Goal: Navigation & Orientation: Find specific page/section

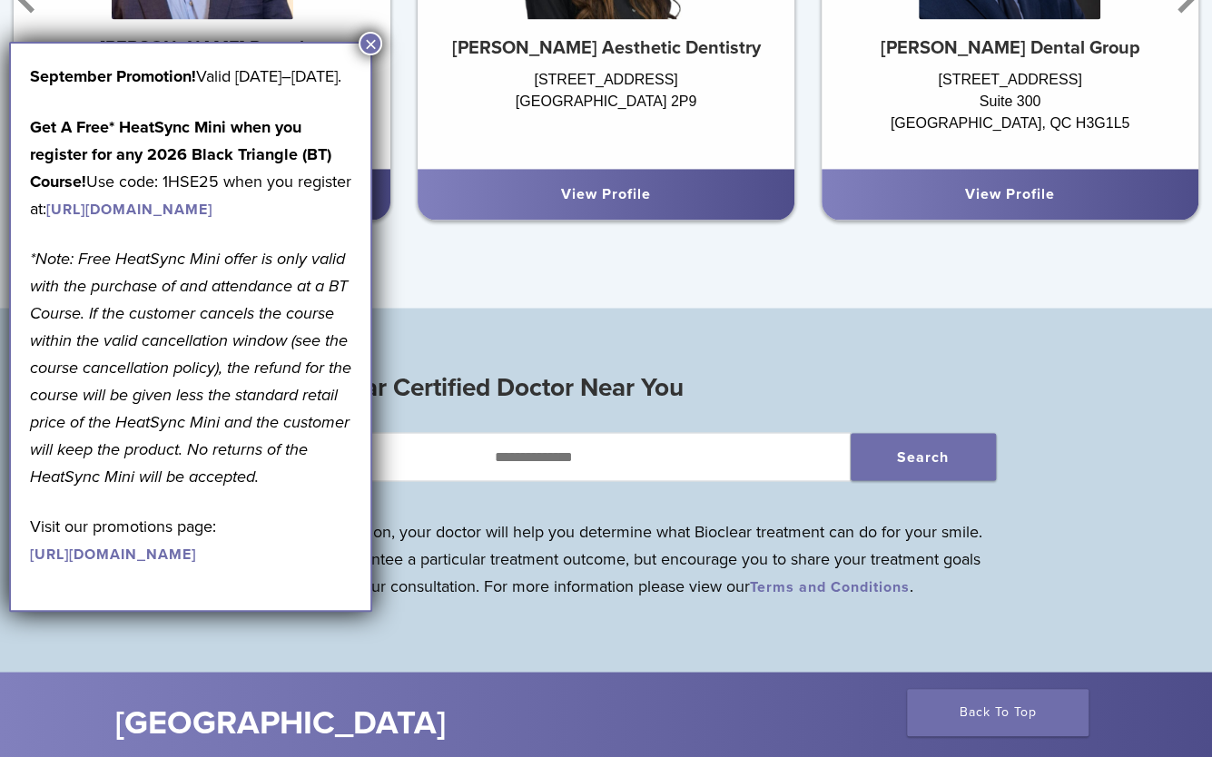
scroll to position [1362, 0]
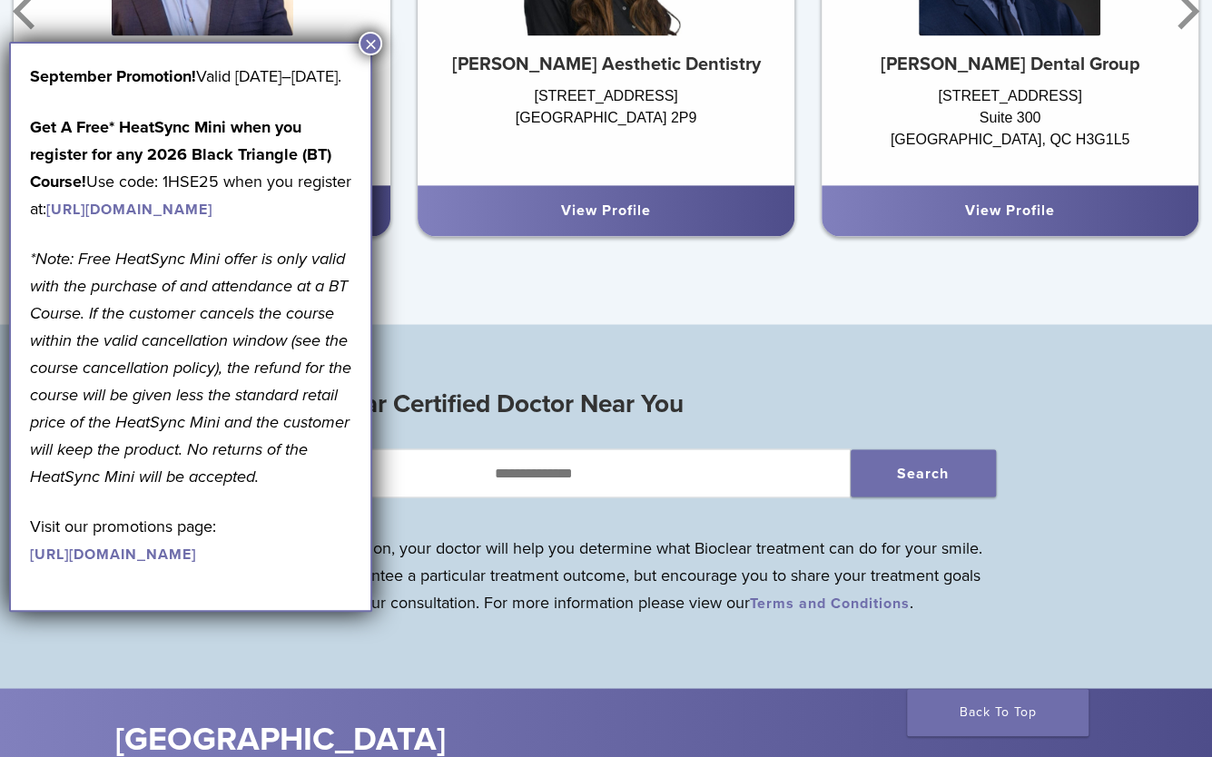
click at [378, 46] on button "×" at bounding box center [371, 44] width 24 height 24
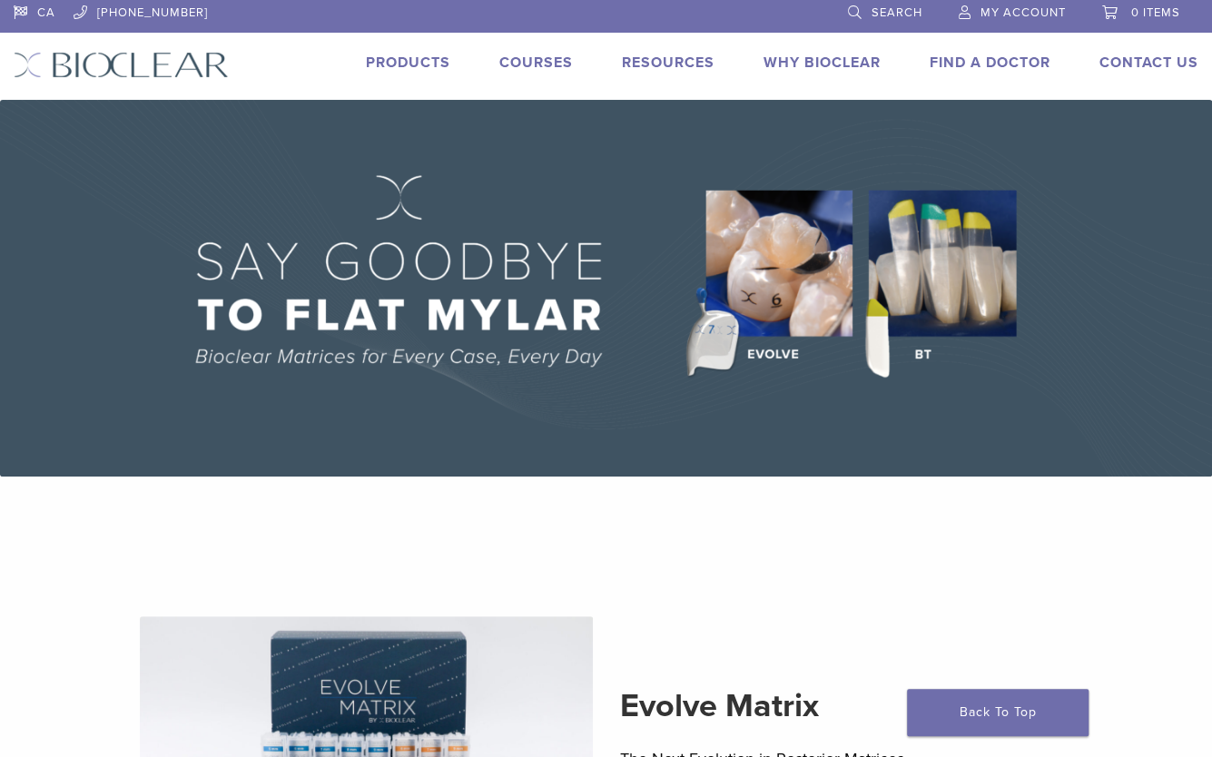
scroll to position [0, 0]
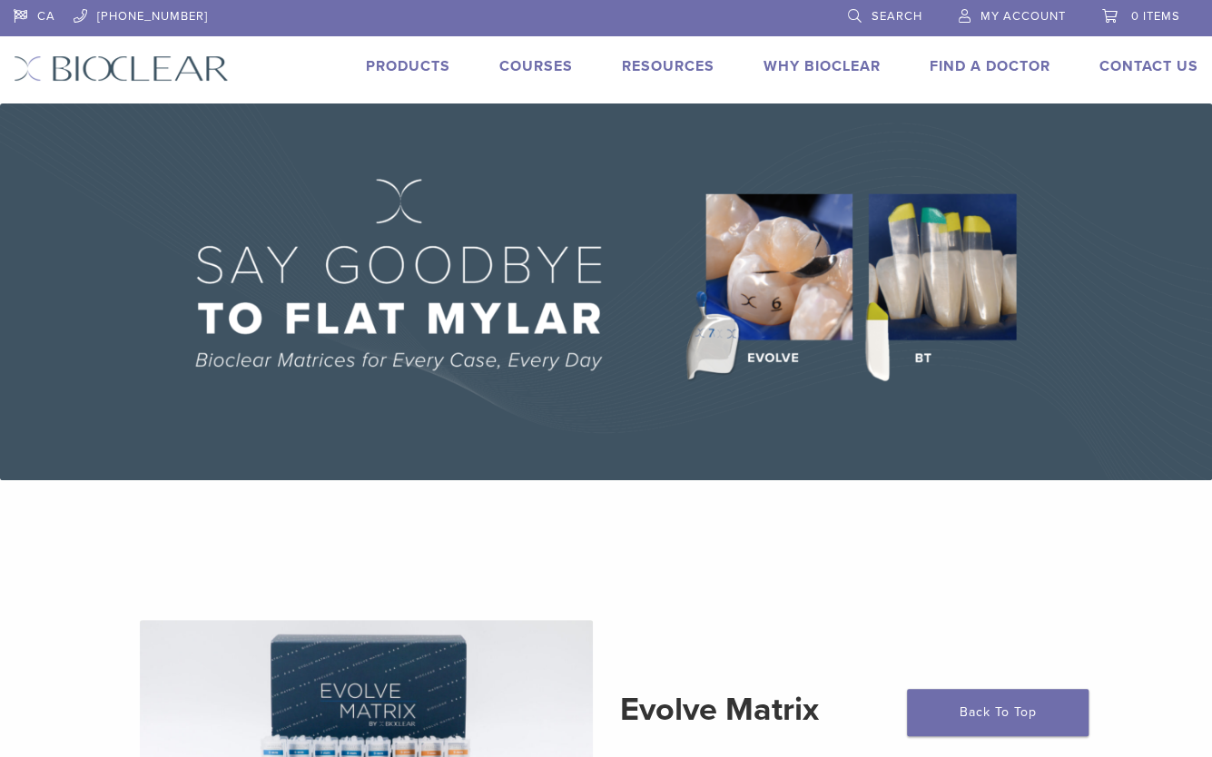
click at [394, 55] on li "Products" at bounding box center [408, 66] width 84 height 22
click at [395, 64] on link "Products" at bounding box center [408, 66] width 84 height 18
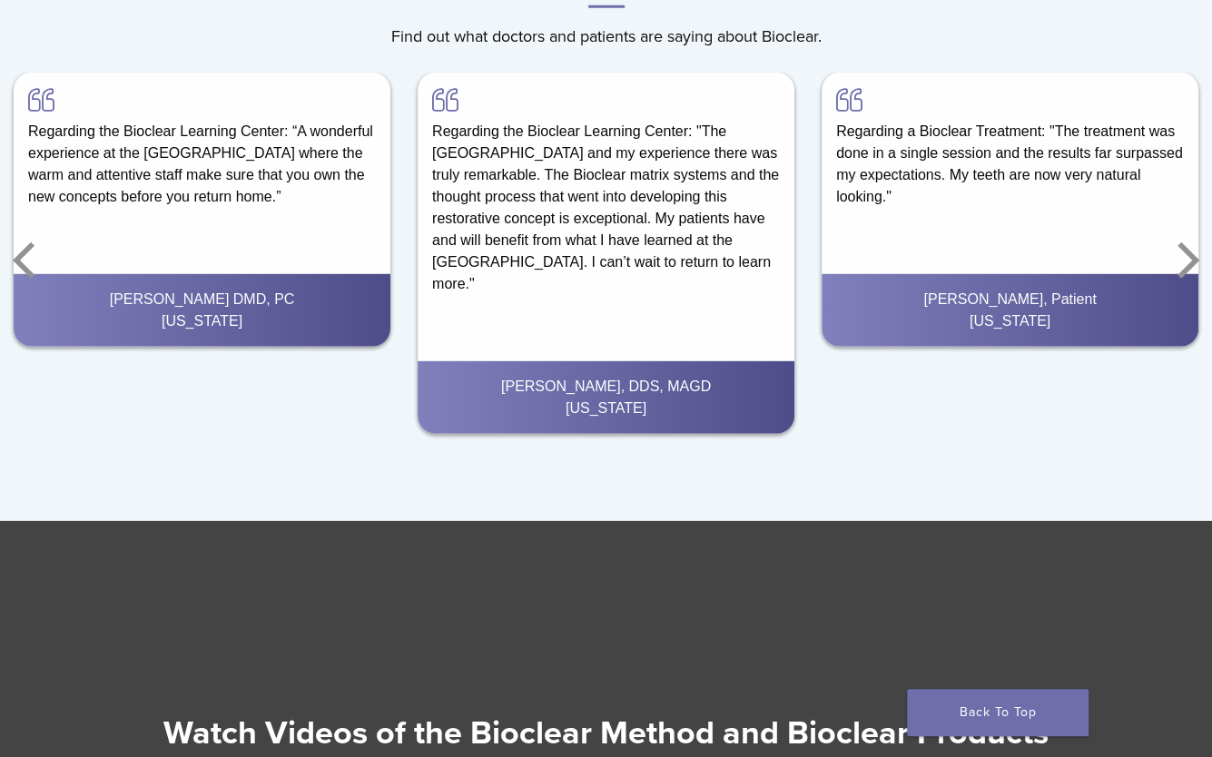
scroll to position [2633, 0]
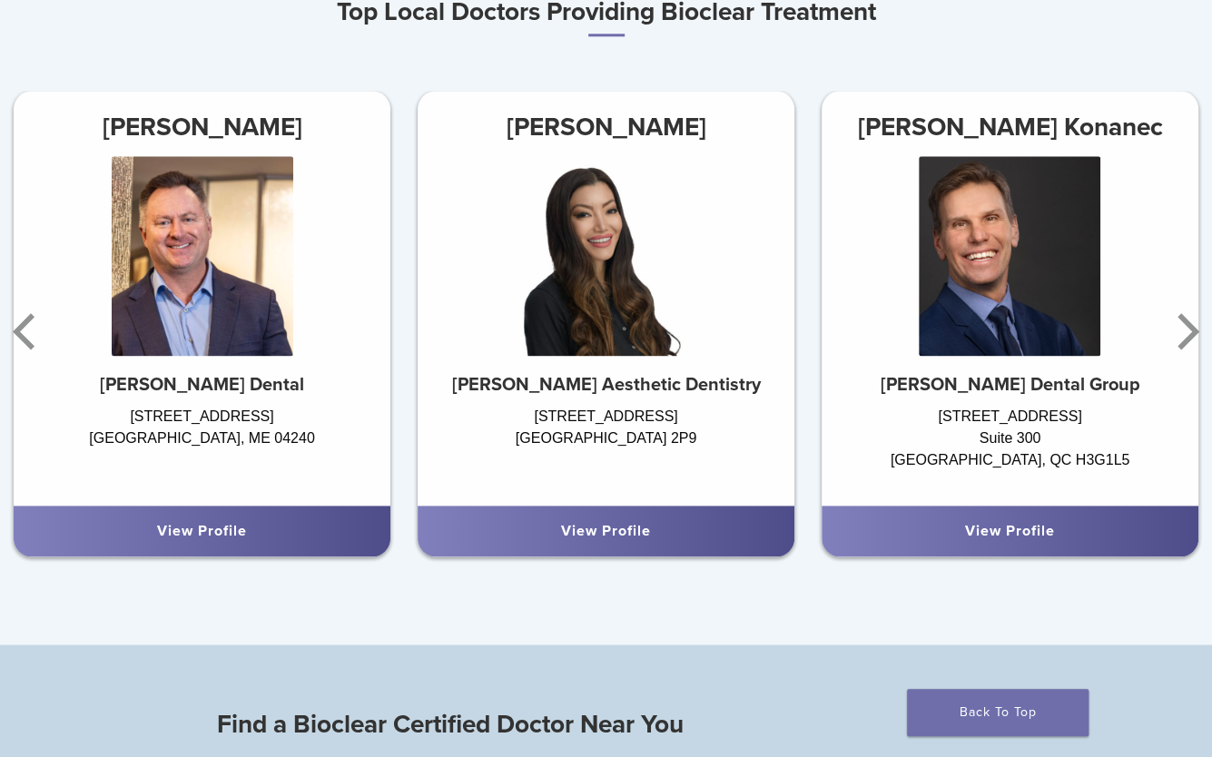
scroll to position [999, 0]
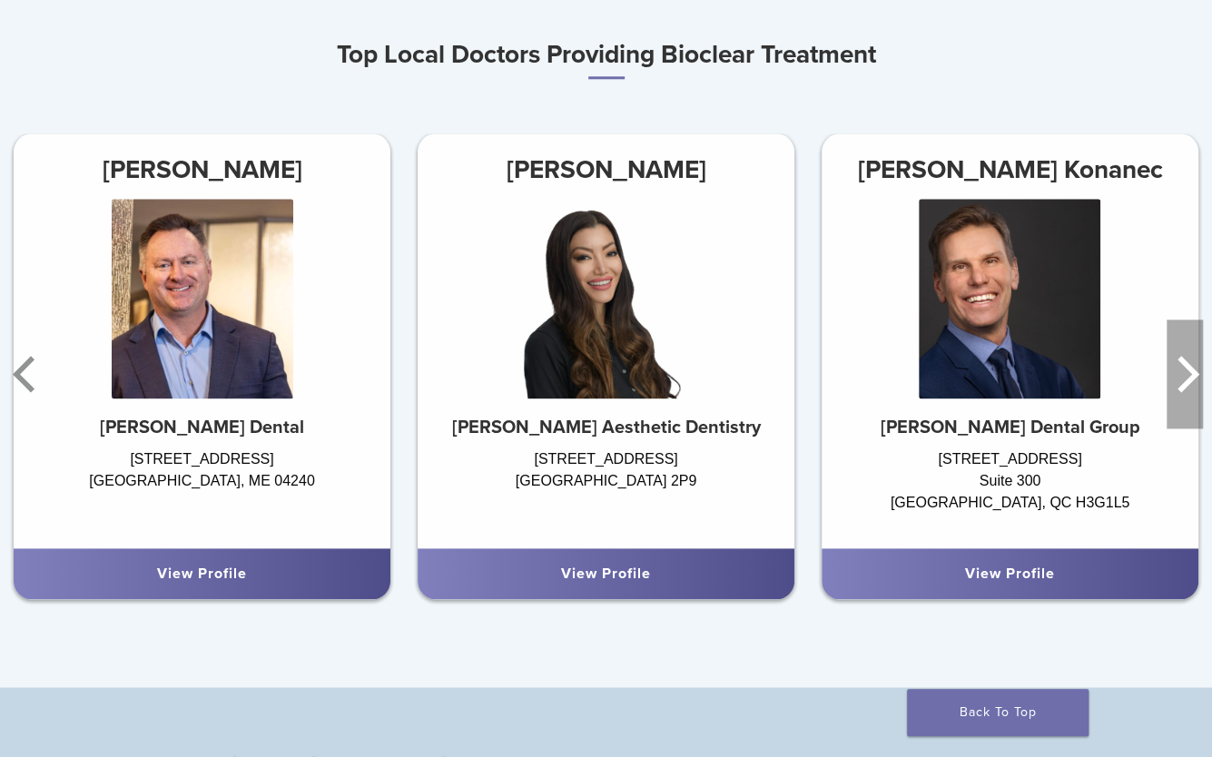
click at [1174, 377] on icon "Next" at bounding box center [1185, 374] width 36 height 109
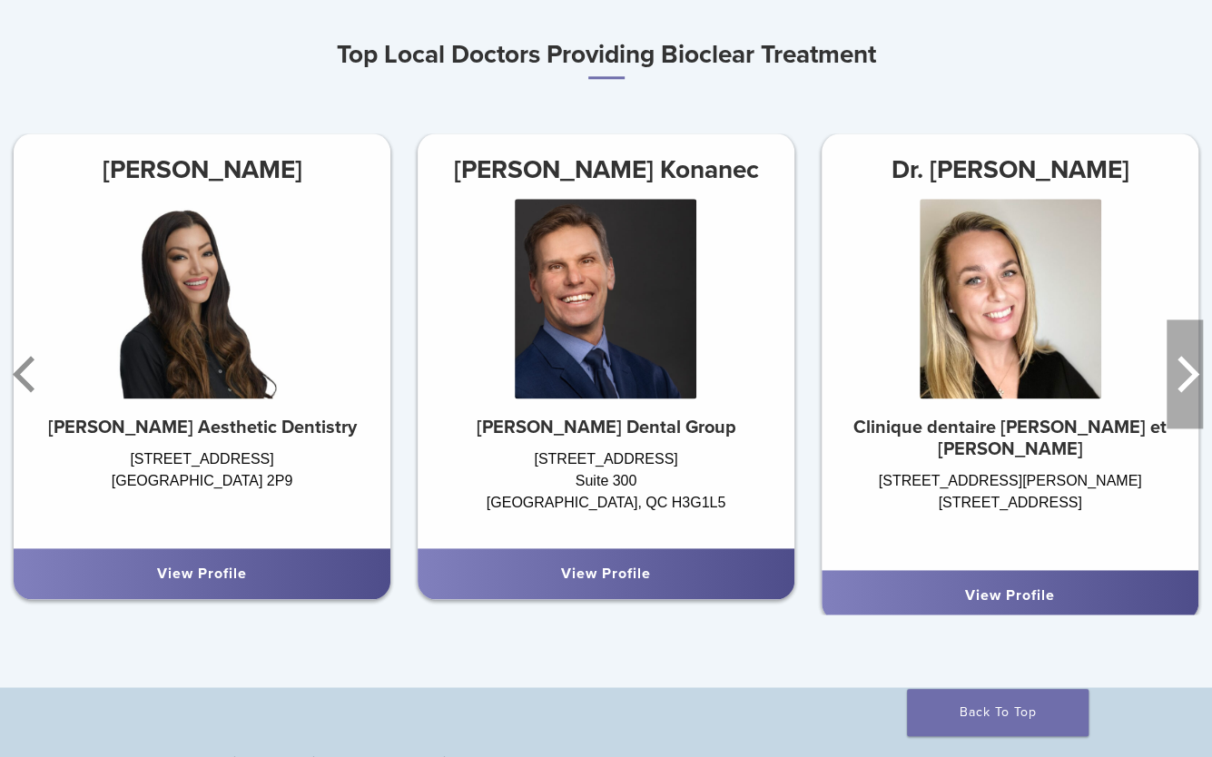
click at [1174, 377] on icon "Next" at bounding box center [1185, 374] width 36 height 109
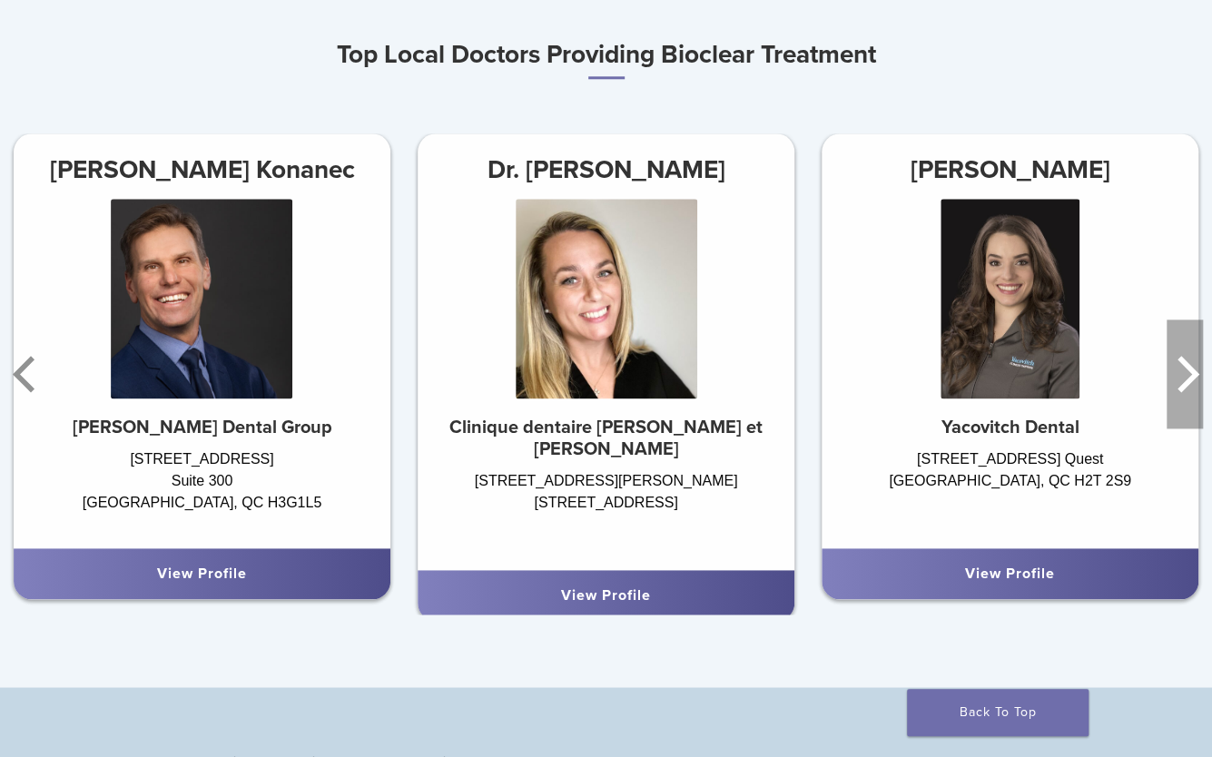
click at [1174, 377] on icon "Next" at bounding box center [1185, 374] width 36 height 109
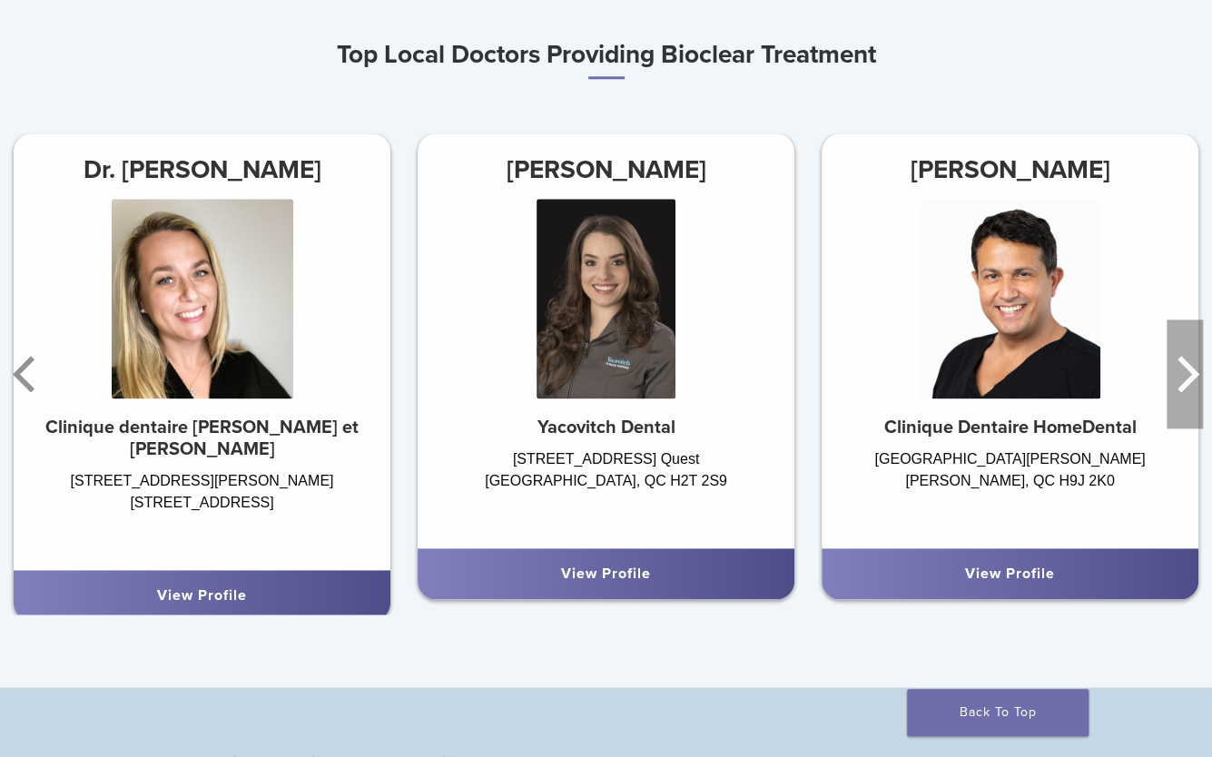
click at [1174, 377] on icon "Next" at bounding box center [1185, 374] width 36 height 109
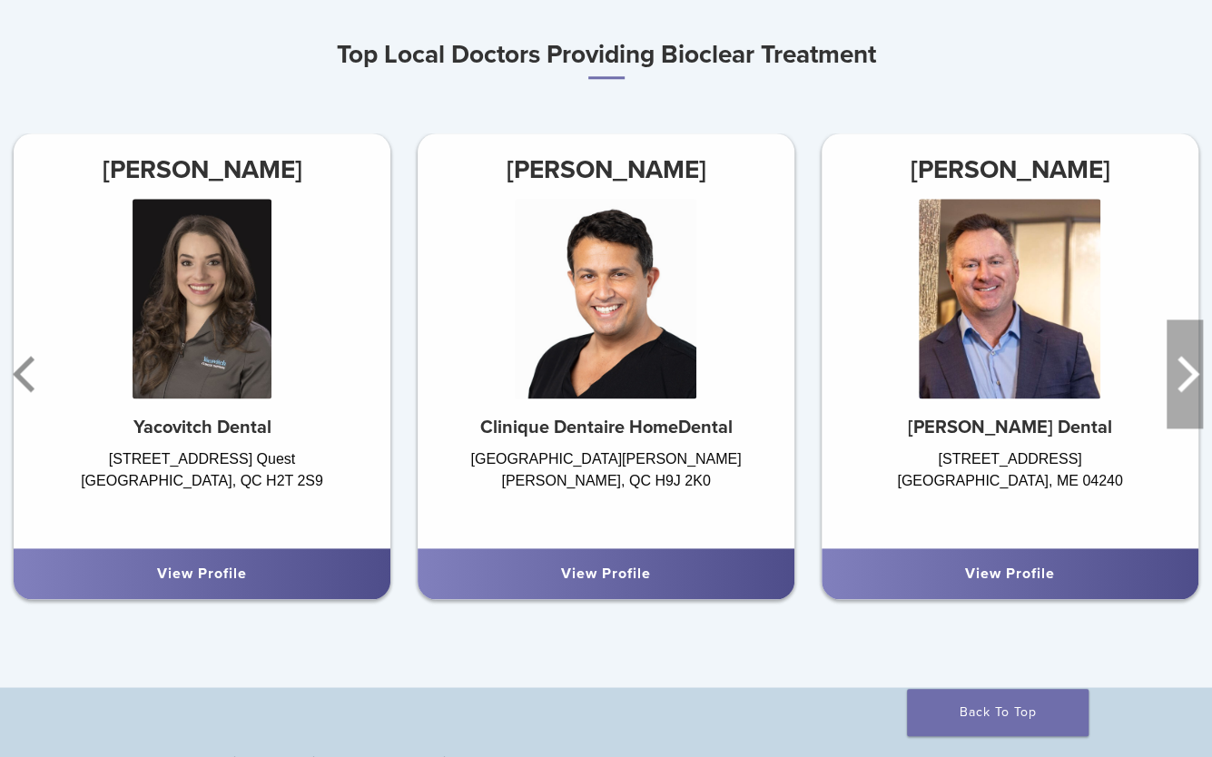
click at [1174, 377] on icon "Next" at bounding box center [1185, 374] width 36 height 109
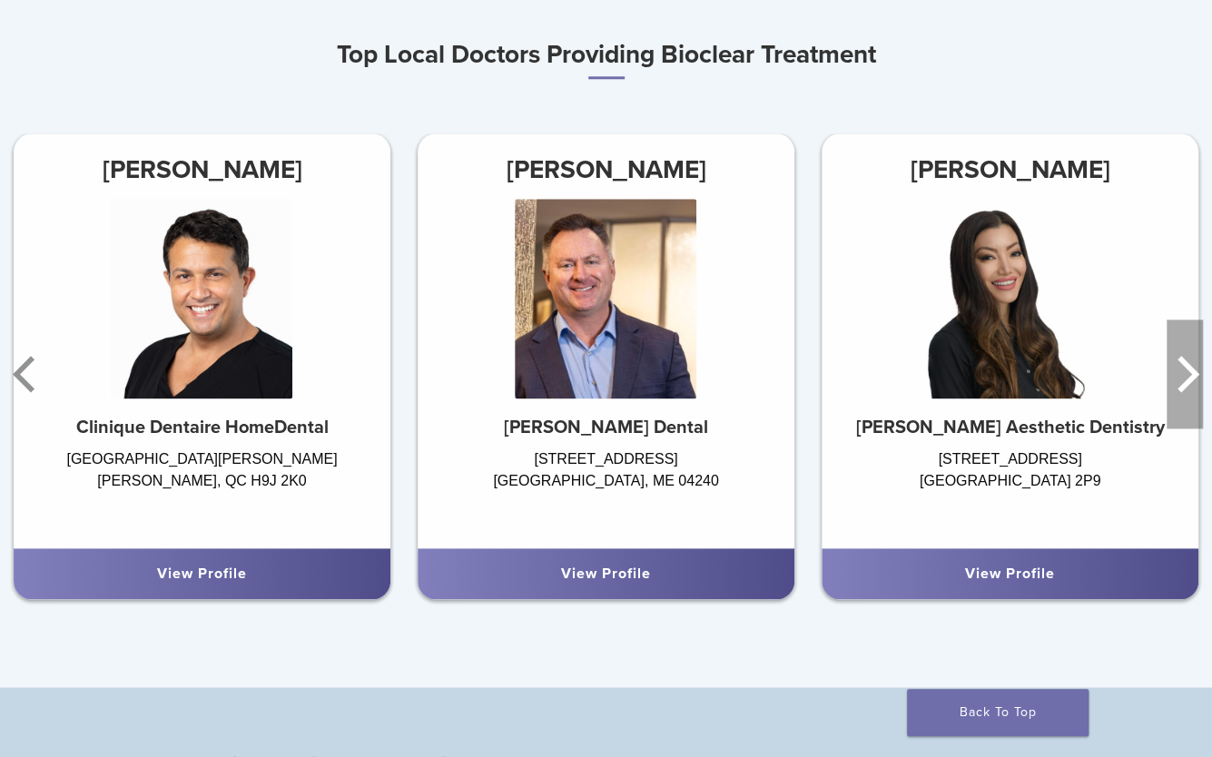
click at [1174, 377] on icon "Next" at bounding box center [1185, 374] width 36 height 109
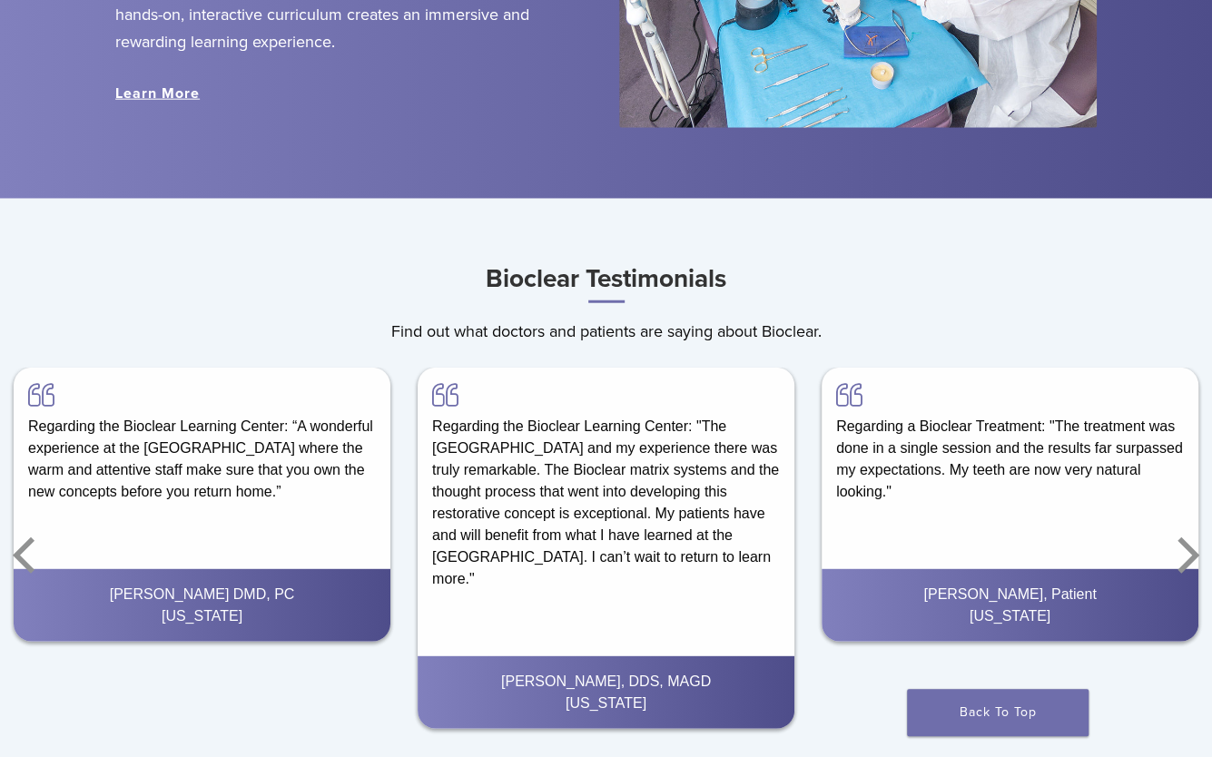
scroll to position [2361, 0]
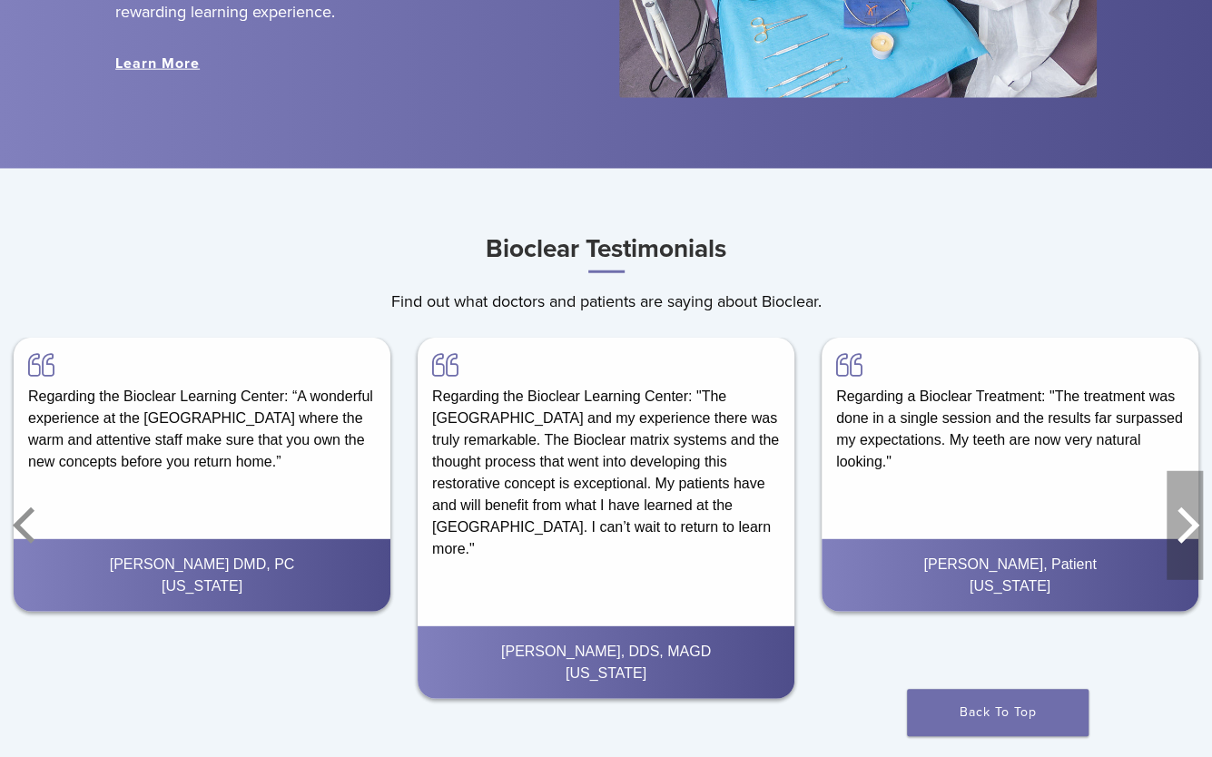
click at [1181, 508] on icon "Next" at bounding box center [1185, 525] width 36 height 109
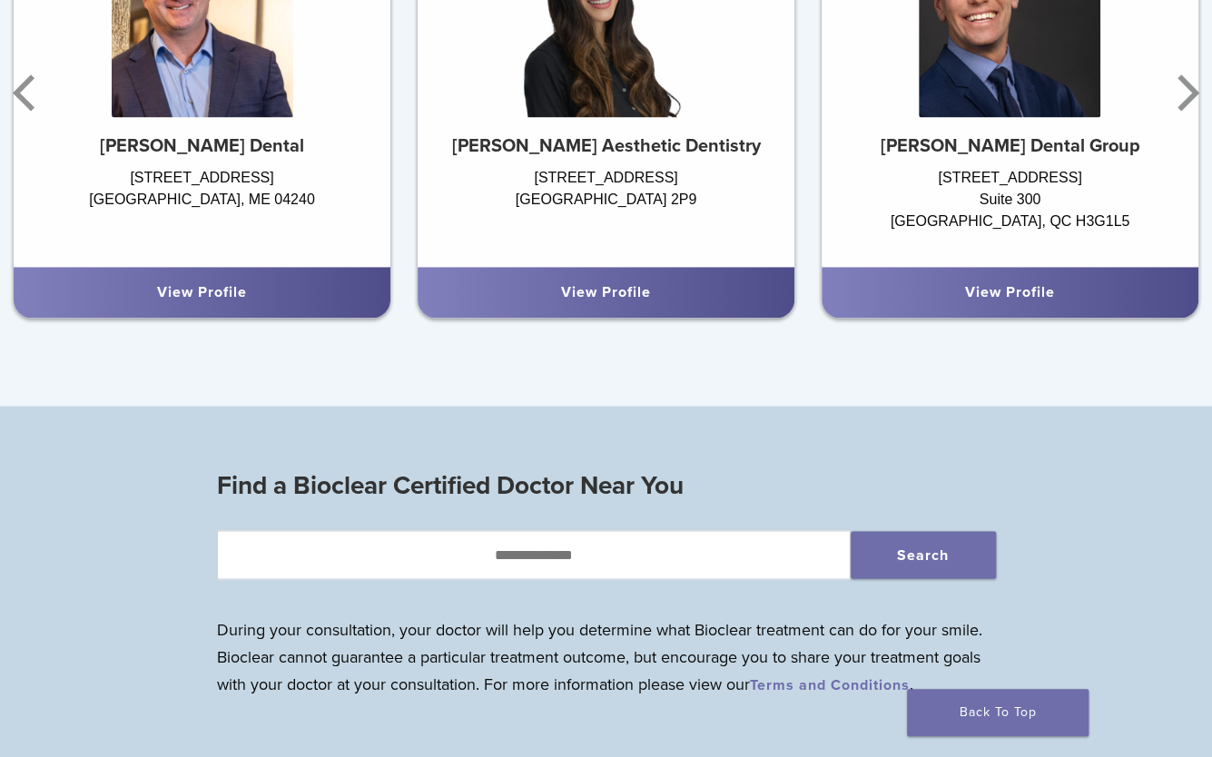
scroll to position [1090, 0]
